Goal: Task Accomplishment & Management: Manage account settings

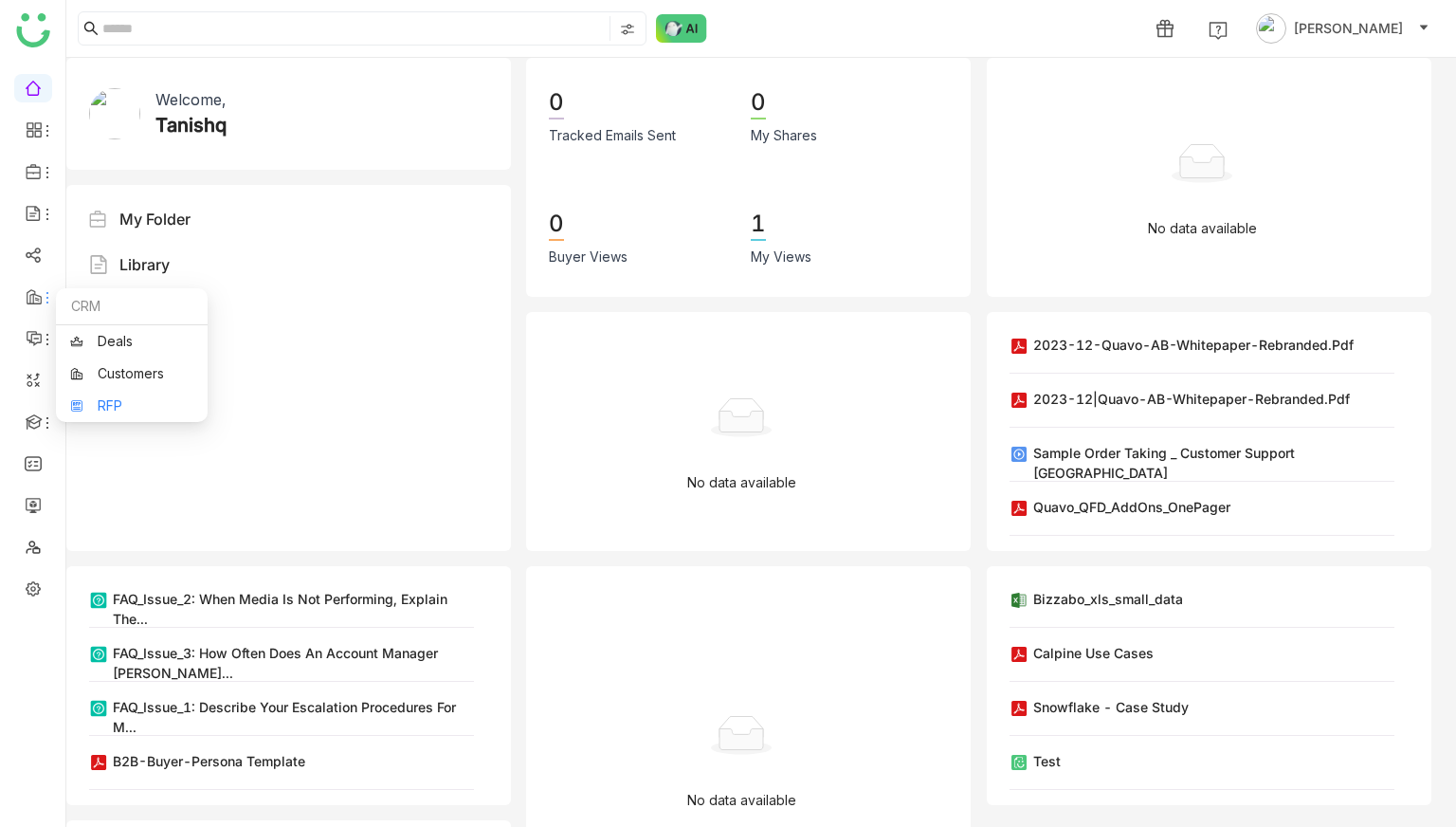
click at [136, 405] on link "RFP" at bounding box center [132, 406] width 123 height 13
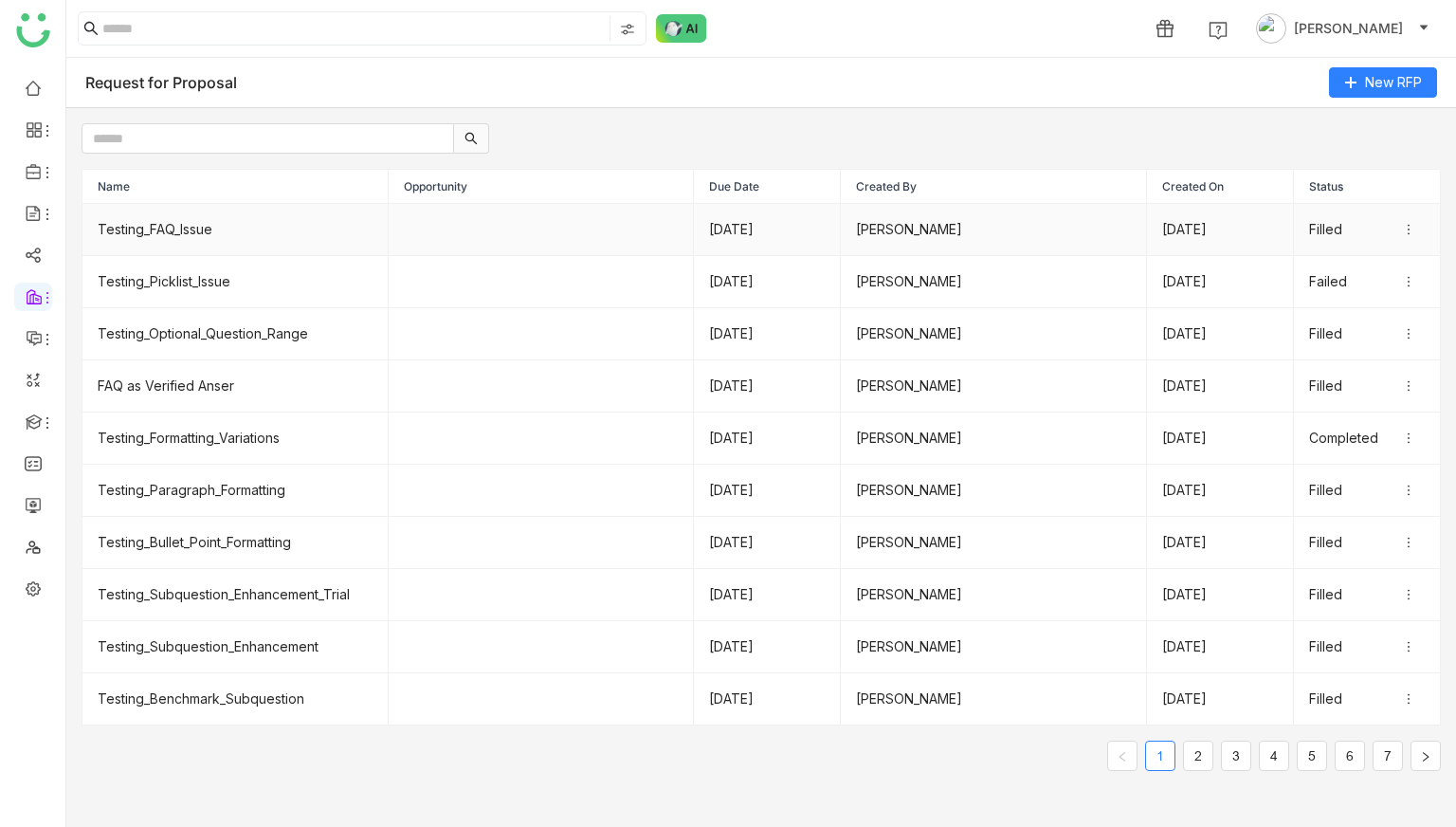
click at [166, 218] on td "Testing_FAQ_Issue" at bounding box center [236, 230] width 306 height 52
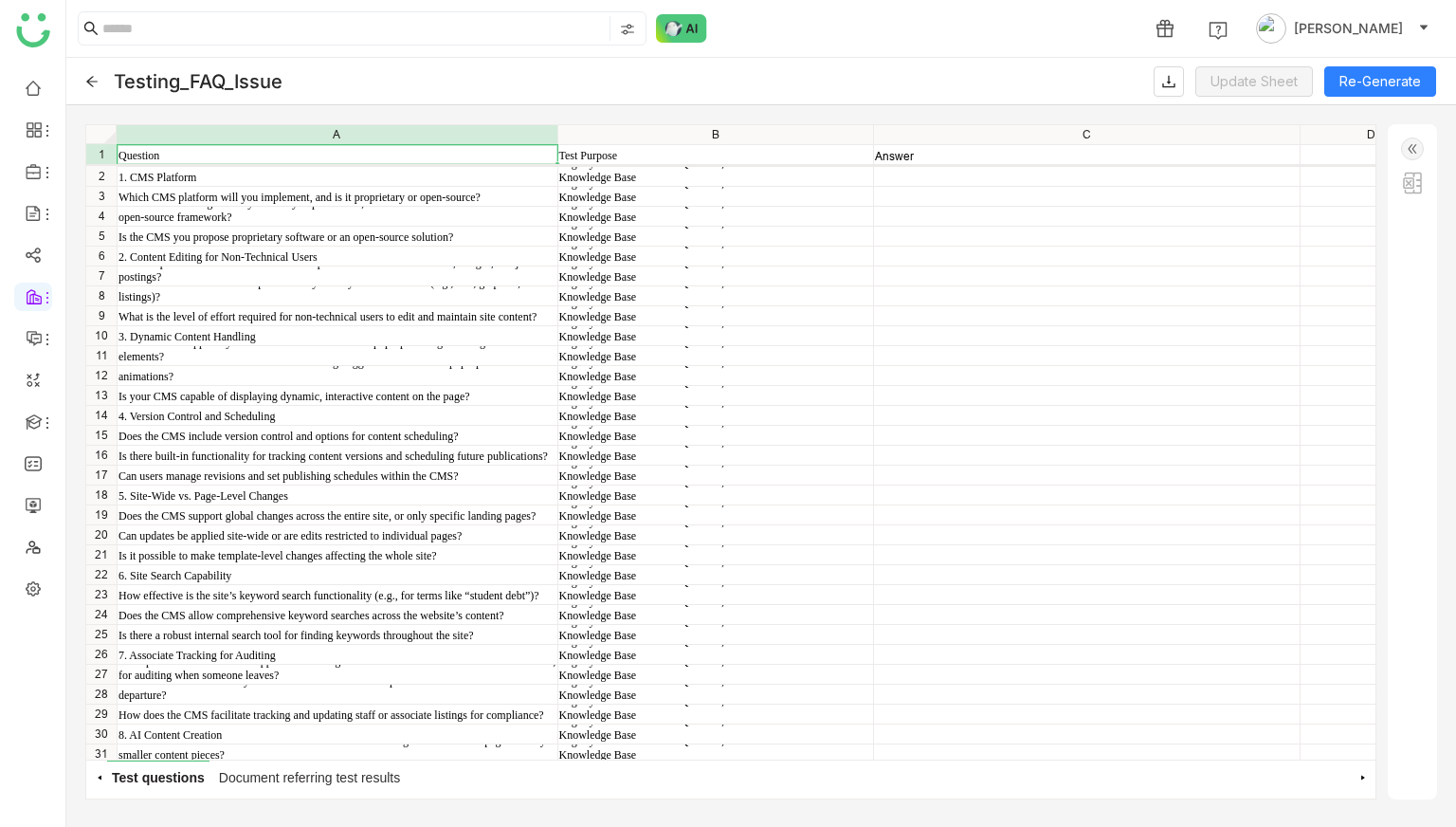
click at [92, 77] on icon at bounding box center [93, 81] width 12 height 11
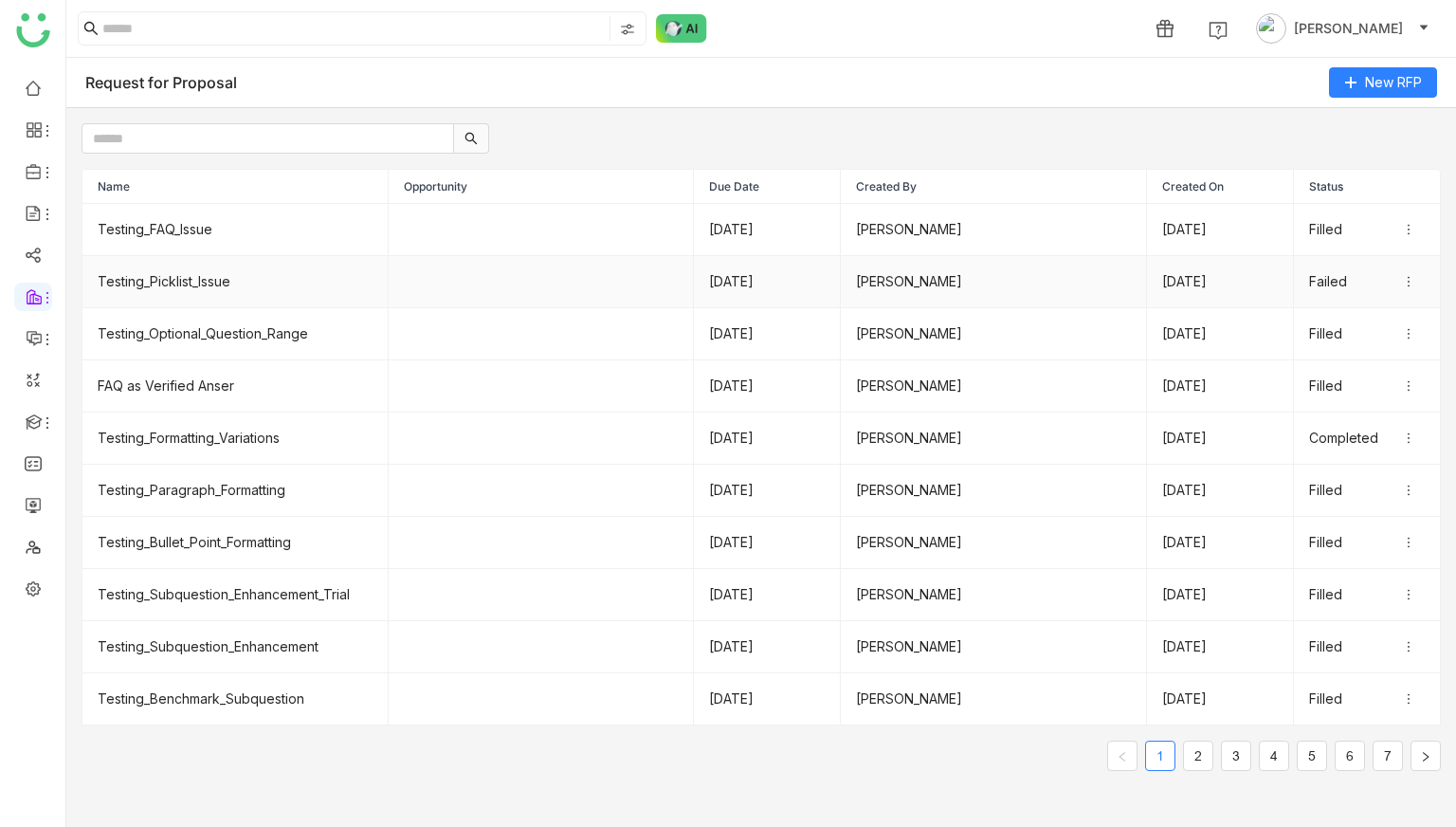
click at [213, 284] on td "Testing_Picklist_Issue" at bounding box center [236, 282] width 306 height 52
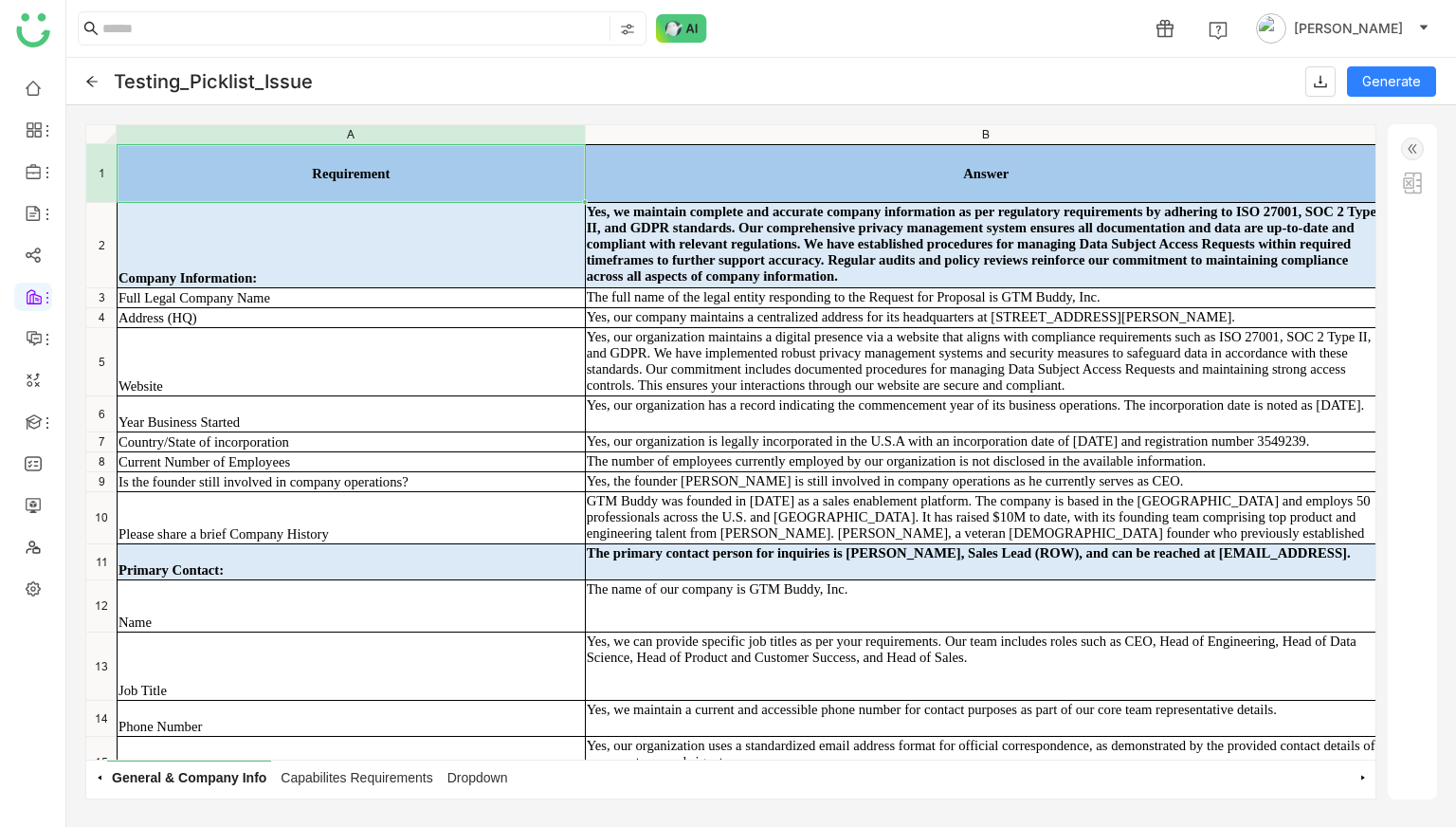
click at [386, 772] on span "Capabilites Requirements" at bounding box center [356, 777] width 161 height 33
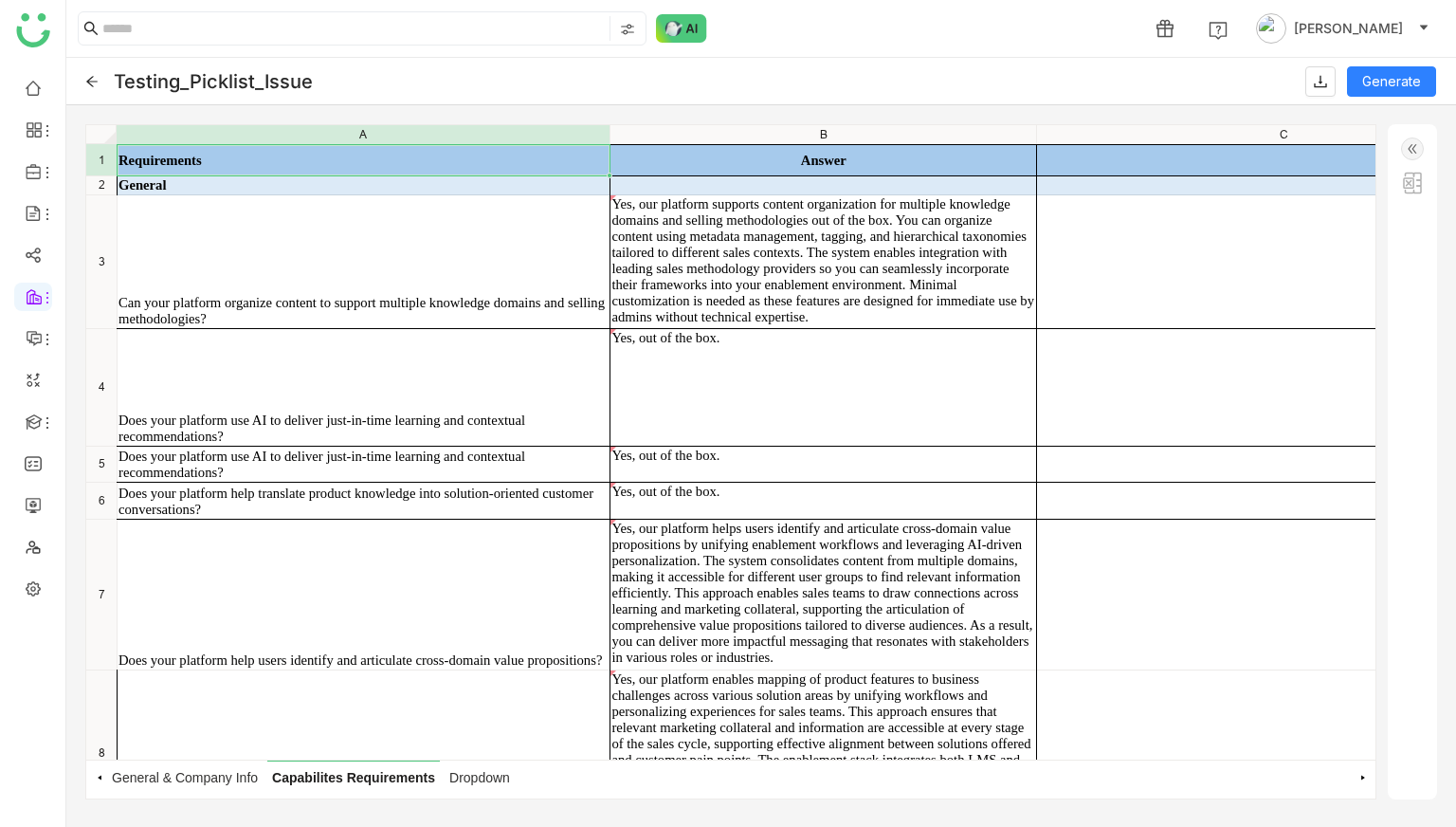
click at [1412, 144] on img at bounding box center [1413, 149] width 23 height 23
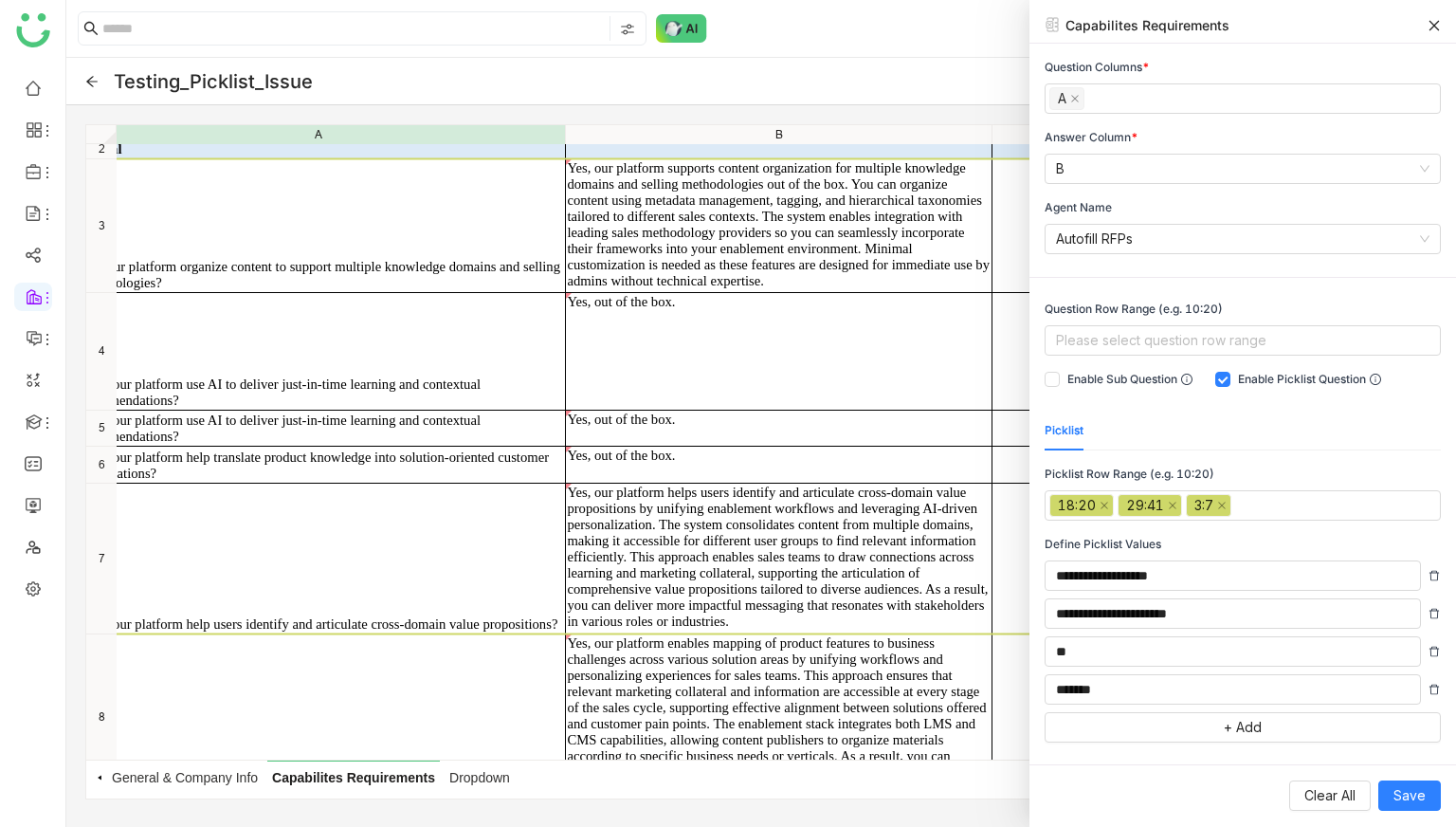
scroll to position [0, 44]
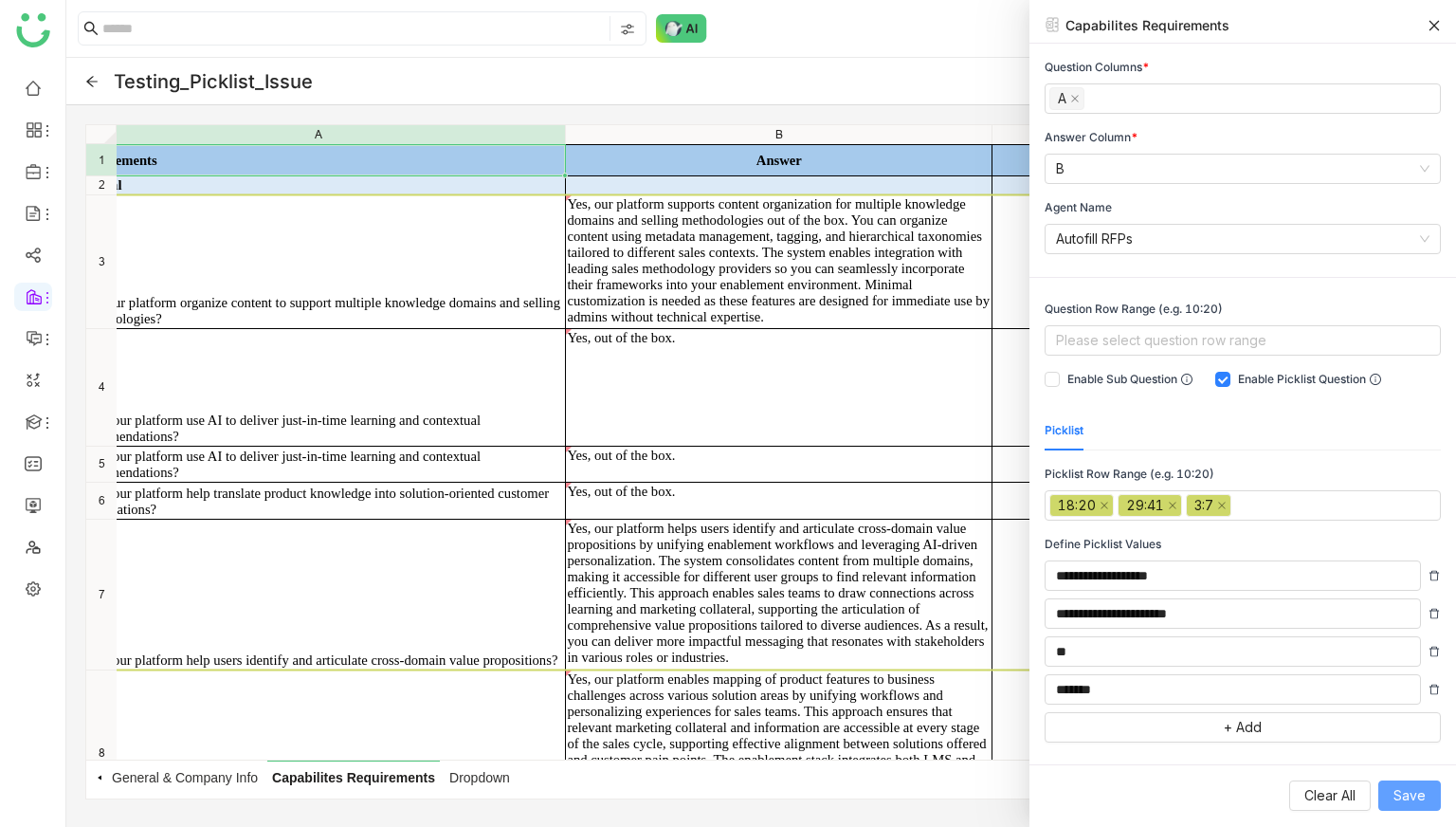
click at [1400, 801] on span "Save" at bounding box center [1409, 796] width 32 height 21
